Goal: Download file/media

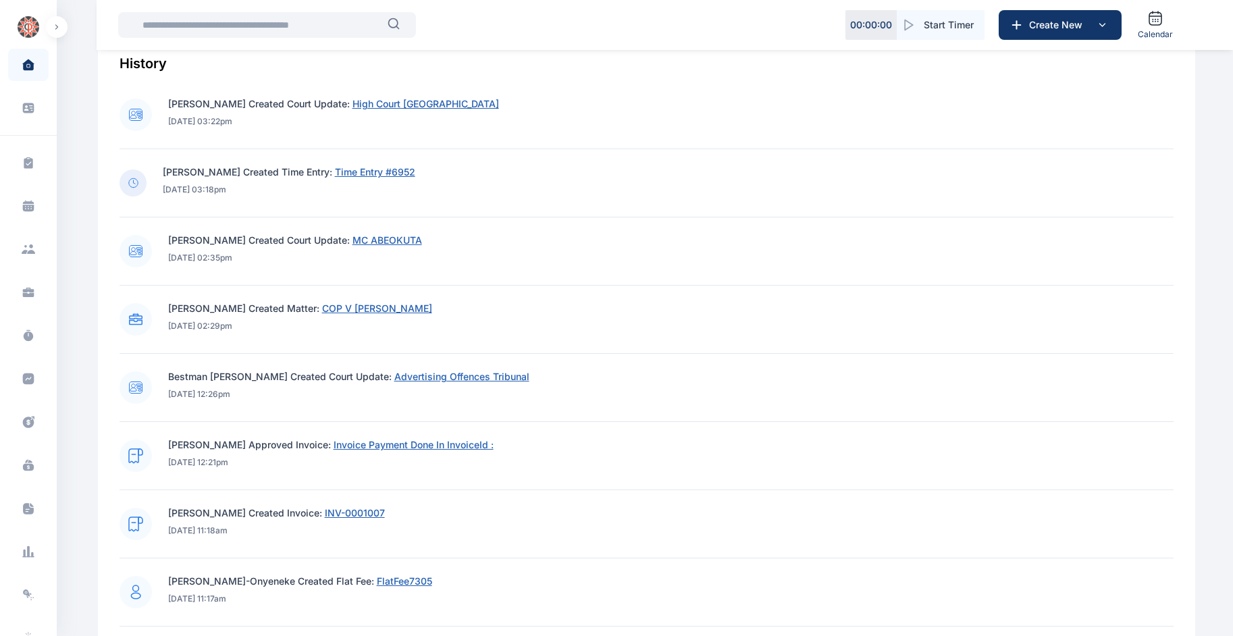
scroll to position [541, 0]
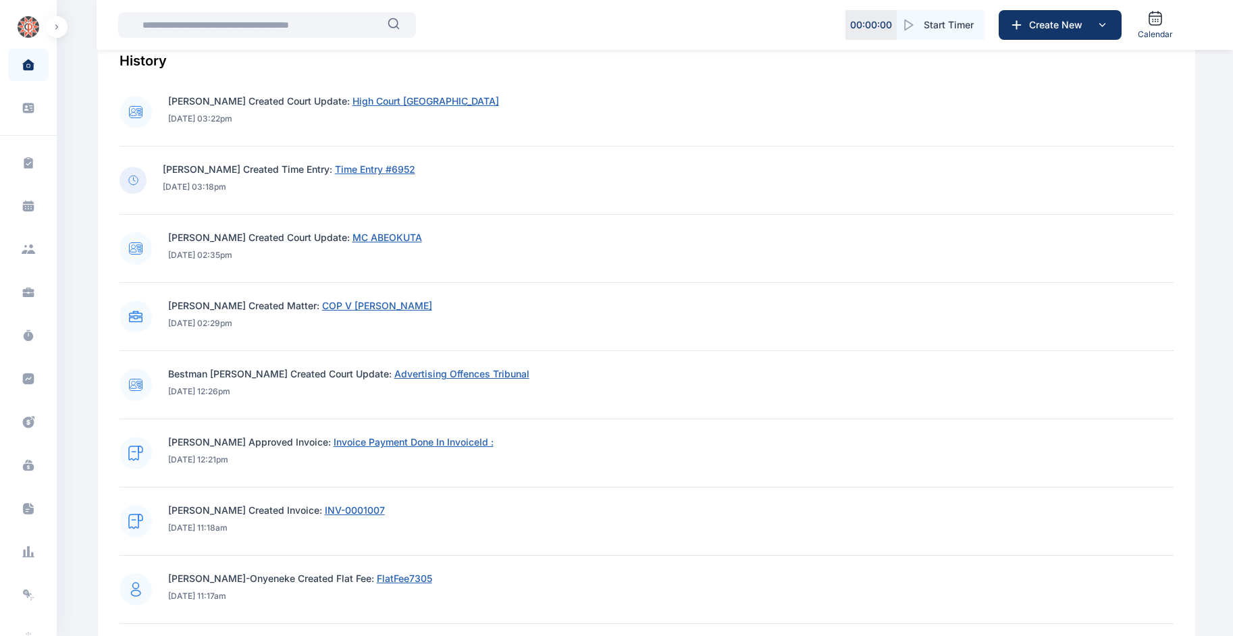
click at [396, 446] on span "Invoice Payment Done In InvoiceId :" at bounding box center [413, 441] width 160 height 11
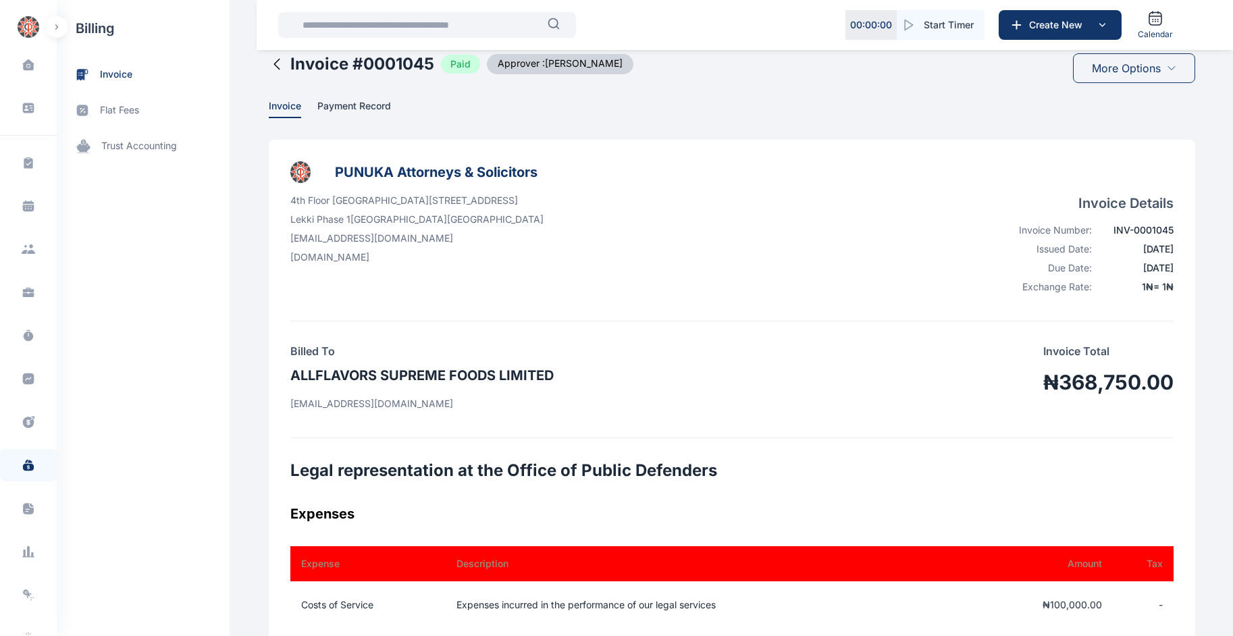
scroll to position [24, 0]
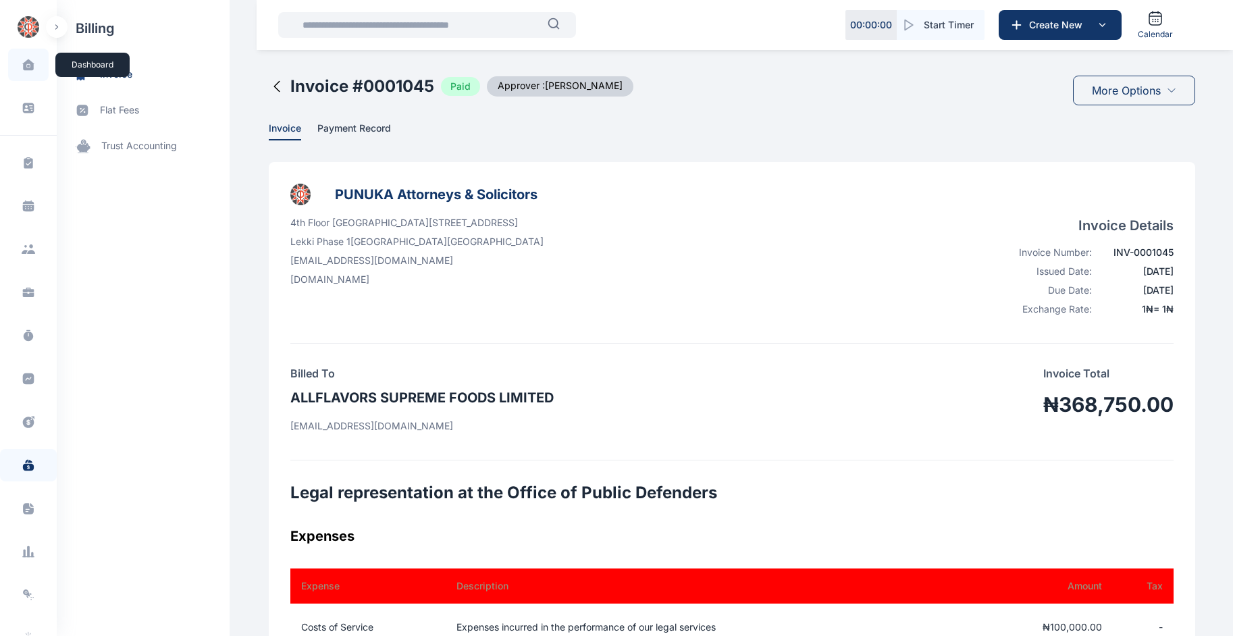
click at [13, 70] on span at bounding box center [28, 65] width 34 height 28
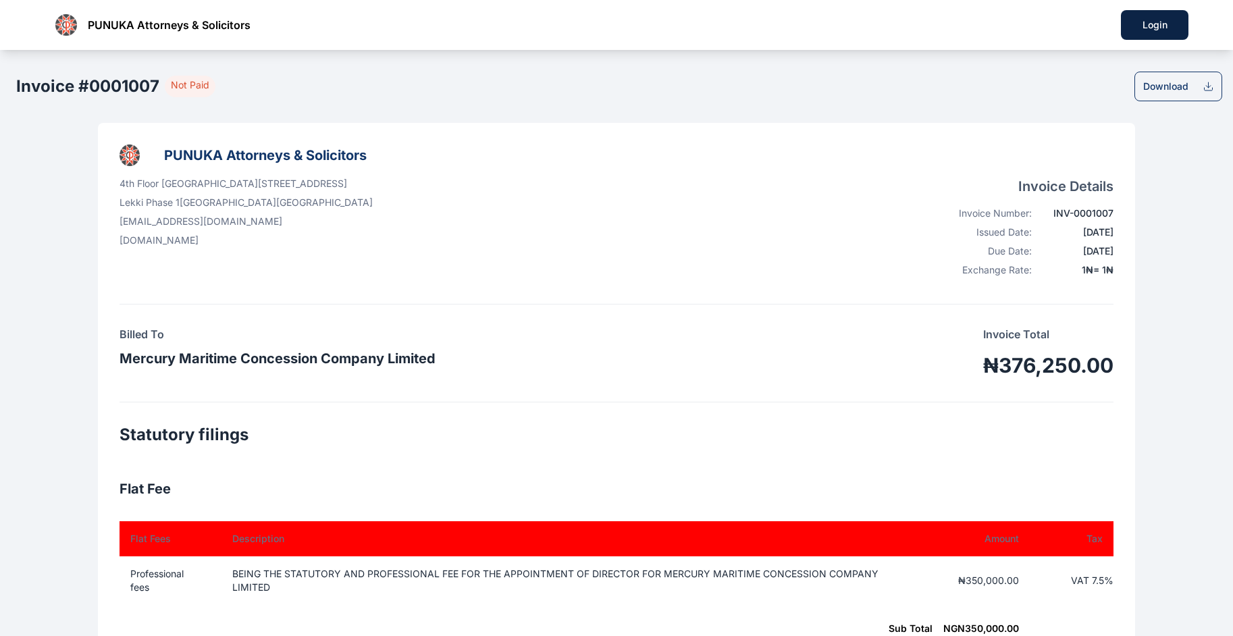
click at [1193, 82] on div "Download" at bounding box center [1178, 87] width 88 height 30
